Goal: Task Accomplishment & Management: Use online tool/utility

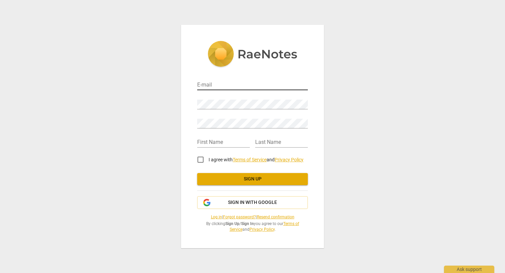
click at [207, 84] on input "email" at bounding box center [252, 85] width 111 height 10
type input "[PERSON_NAME][EMAIL_ADDRESS][PERSON_NAME][DOMAIN_NAME]"
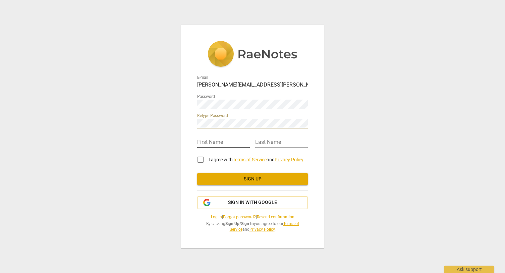
click at [209, 145] on input "text" at bounding box center [223, 143] width 53 height 10
type input "[PERSON_NAME]"
click at [201, 157] on input "I agree with Terms of Service and Privacy Policy" at bounding box center [200, 159] width 16 height 16
checkbox input "true"
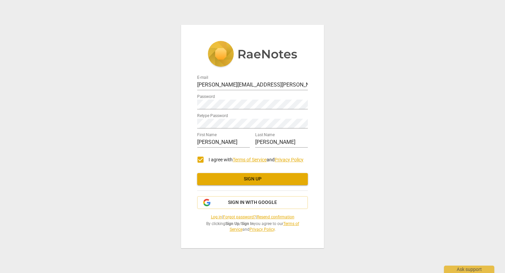
click at [220, 182] on span "Sign up" at bounding box center [252, 179] width 100 height 7
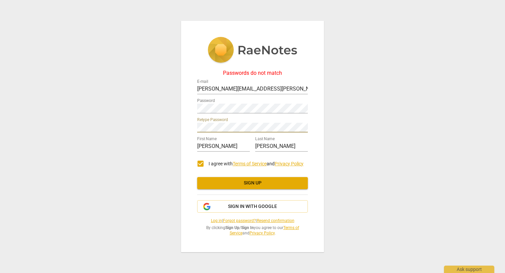
click at [245, 182] on span "Sign up" at bounding box center [252, 183] width 100 height 7
click at [196, 108] on div "Passwords do not match E-mail [PERSON_NAME][EMAIL_ADDRESS][PERSON_NAME][DOMAIN_…" at bounding box center [252, 136] width 143 height 231
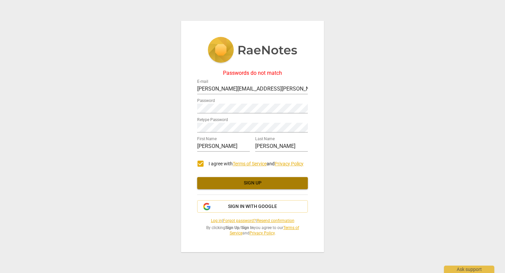
click at [258, 185] on span "Sign up" at bounding box center [252, 183] width 100 height 7
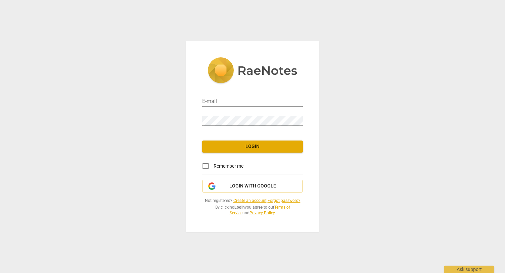
type input "[PERSON_NAME][EMAIL_ADDRESS][PERSON_NAME][DOMAIN_NAME]"
click at [259, 149] on span "Login" at bounding box center [252, 146] width 90 height 7
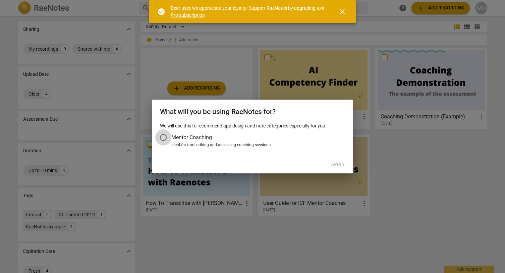
click at [163, 136] on input "Mentor Coaching" at bounding box center [163, 137] width 16 height 16
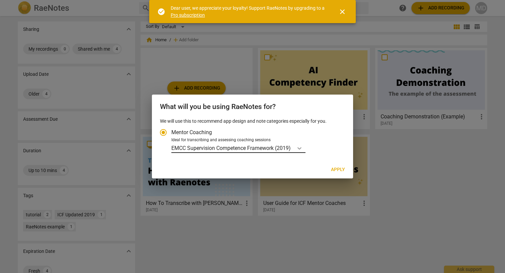
click at [301, 148] on icon "Account type" at bounding box center [299, 148] width 4 height 2
click at [0, 0] on input "Ideal for transcribing and assessing coaching sessions EMCC Supervision Compete…" at bounding box center [0, 0] width 0 height 0
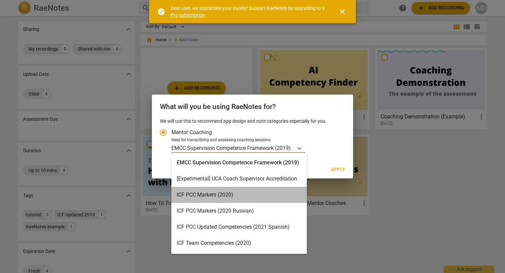
click at [258, 195] on div "ICF PCC Markers (2020)" at bounding box center [238, 195] width 135 height 16
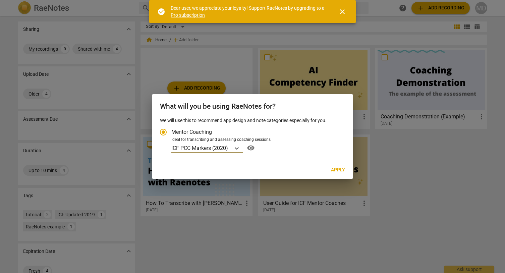
click at [335, 169] on span "Apply" at bounding box center [338, 170] width 14 height 7
radio input "false"
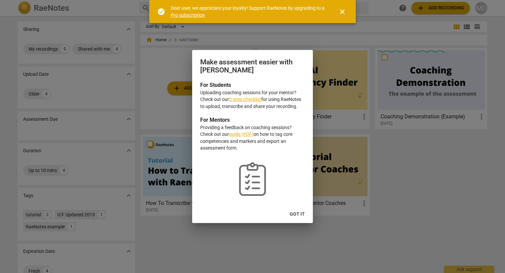
click at [249, 99] on link "5-step checklist" at bounding box center [245, 98] width 32 height 5
click at [294, 211] on span "Got it" at bounding box center [296, 214] width 15 height 7
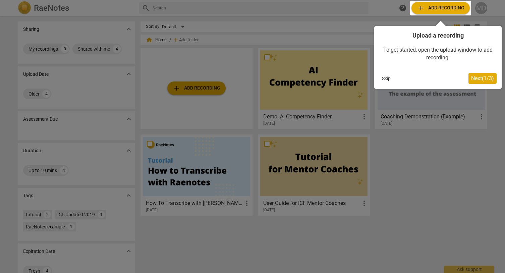
click at [407, 69] on div "Upload a recording To get started, open the upload window to add recording. Ski…" at bounding box center [437, 57] width 127 height 63
click at [421, 9] on div at bounding box center [440, 8] width 61 height 15
click at [385, 78] on button "Skip" at bounding box center [386, 78] width 14 height 10
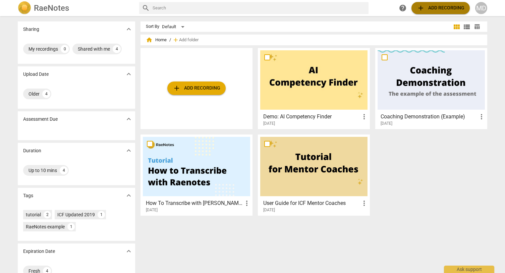
click at [431, 8] on span "add Add recording" at bounding box center [440, 8] width 48 height 8
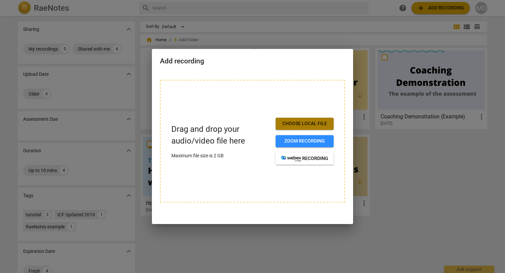
click at [302, 121] on span "Choose local file" at bounding box center [304, 123] width 47 height 7
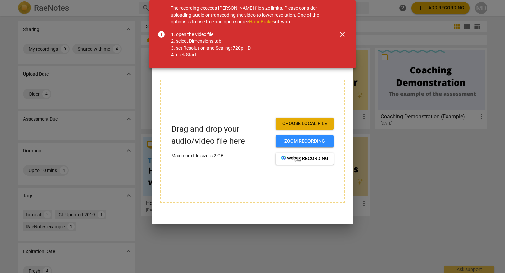
click at [301, 16] on div "The recording exceeds RaeNotes file size limits. Please consider uploading audi…" at bounding box center [248, 34] width 155 height 59
click at [341, 32] on span "close" at bounding box center [342, 34] width 8 height 8
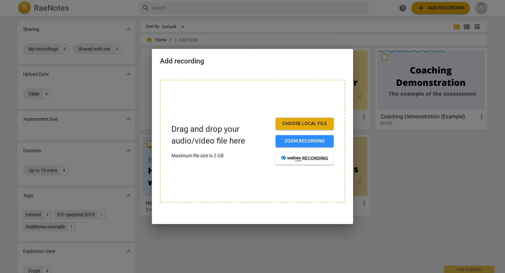
click at [291, 129] on button "Choose local file" at bounding box center [304, 124] width 58 height 12
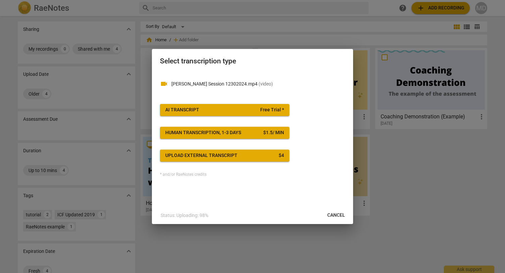
click at [198, 110] on div "AI Transcript" at bounding box center [182, 110] width 34 height 7
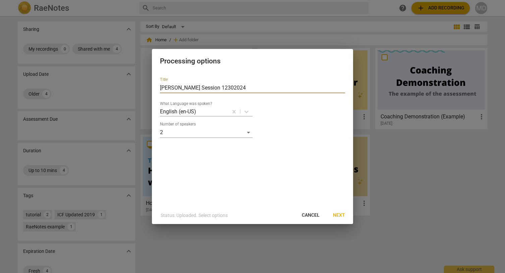
drag, startPoint x: 163, startPoint y: 87, endPoint x: 173, endPoint y: 87, distance: 9.7
click at [173, 87] on input "Gina Session 12302024" at bounding box center [252, 87] width 185 height 11
type input "GW Session 12302024"
click at [338, 216] on span "Next" at bounding box center [339, 215] width 12 height 7
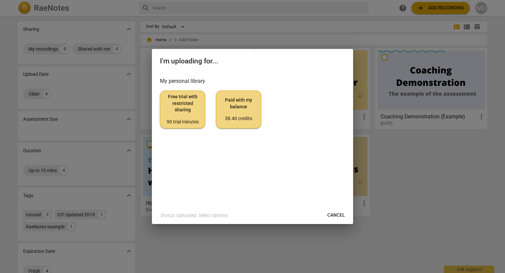
click at [184, 112] on span "Free trial with restricted sharing 90 trial minutes" at bounding box center [183, 108] width 34 height 31
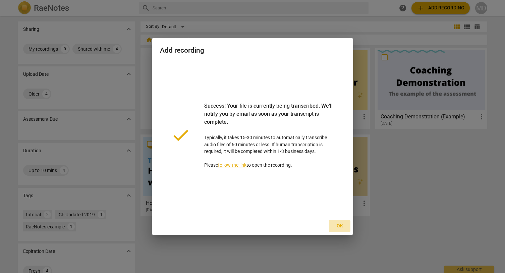
click at [342, 224] on span "Ok" at bounding box center [339, 225] width 11 height 7
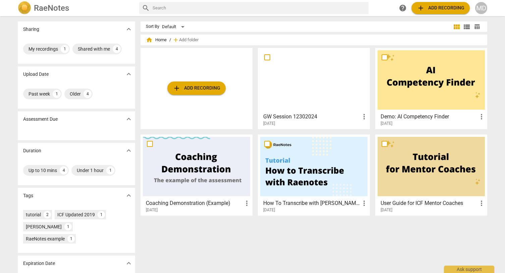
click at [186, 182] on div at bounding box center [196, 166] width 107 height 59
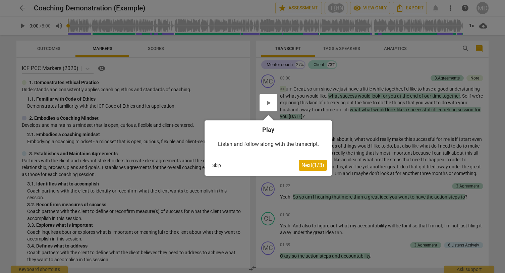
click at [266, 105] on div at bounding box center [267, 102] width 17 height 17
click at [306, 167] on span "Next ( 1 / 3 )" at bounding box center [312, 165] width 23 height 6
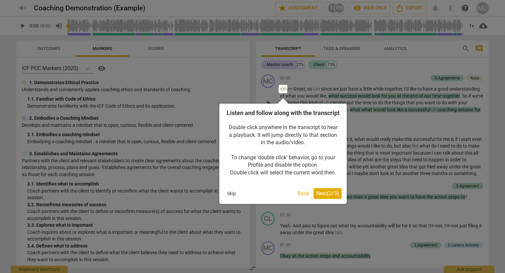
click at [226, 198] on button "Skip" at bounding box center [231, 193] width 14 height 10
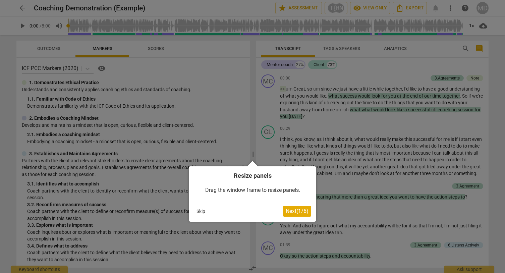
click at [200, 208] on button "Skip" at bounding box center [201, 211] width 14 height 10
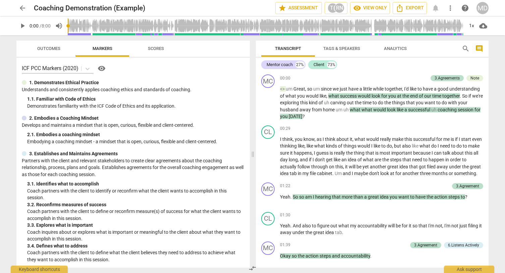
click at [22, 25] on span "play_arrow" at bounding box center [22, 26] width 8 height 8
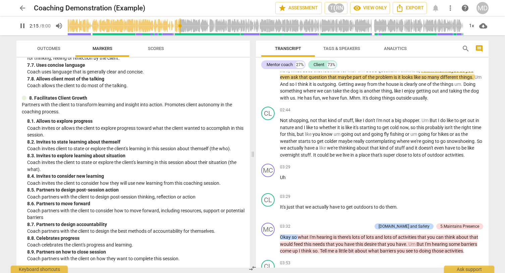
scroll to position [376, 0]
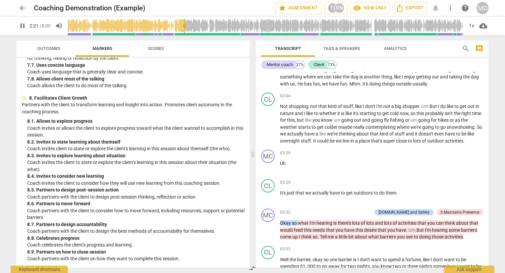
type input "141"
click at [23, 10] on span "arrow_back" at bounding box center [22, 8] width 8 height 8
